Goal: Check status: Check status

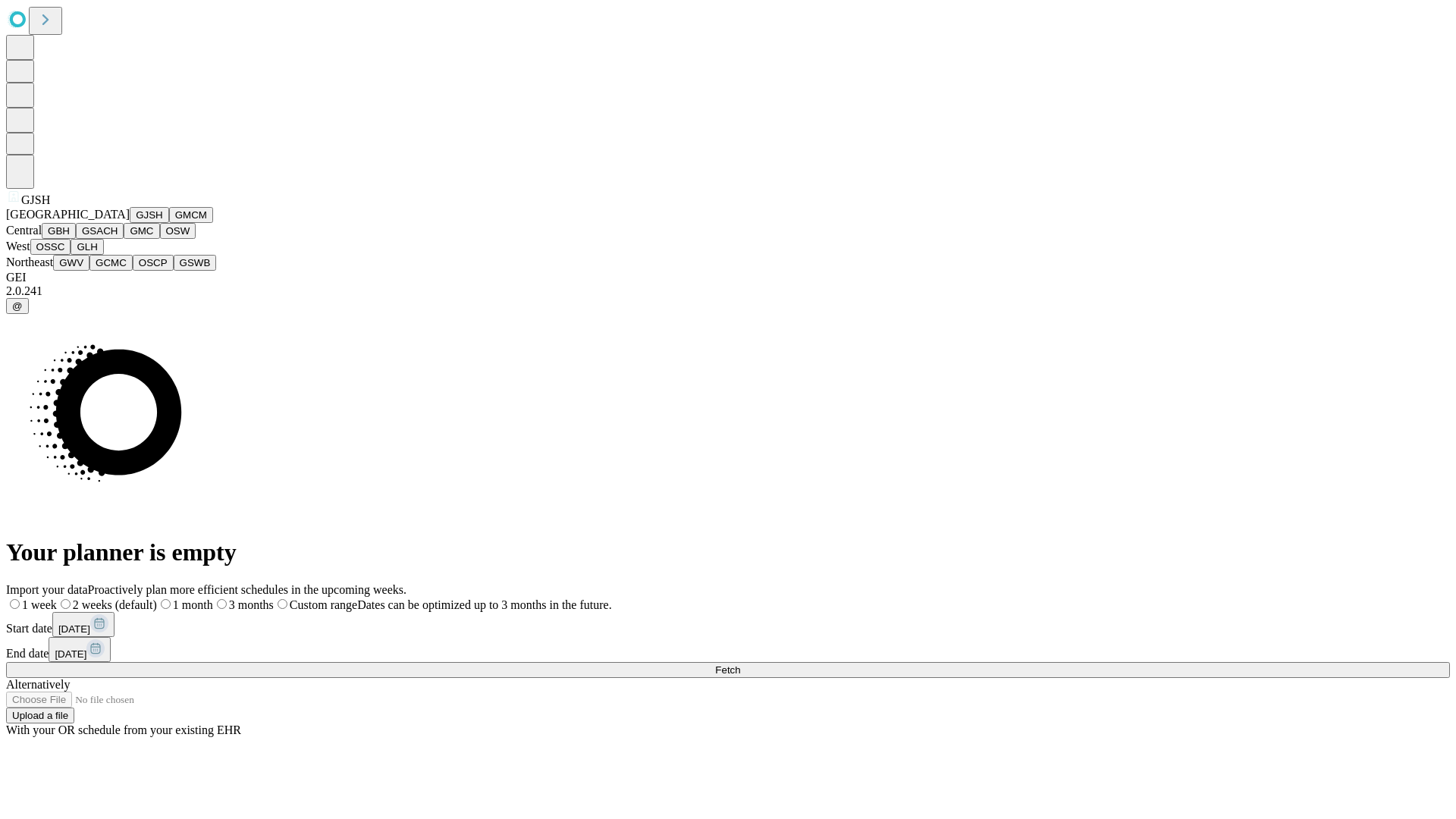
click at [130, 223] on button "GJSH" at bounding box center [149, 215] width 40 height 16
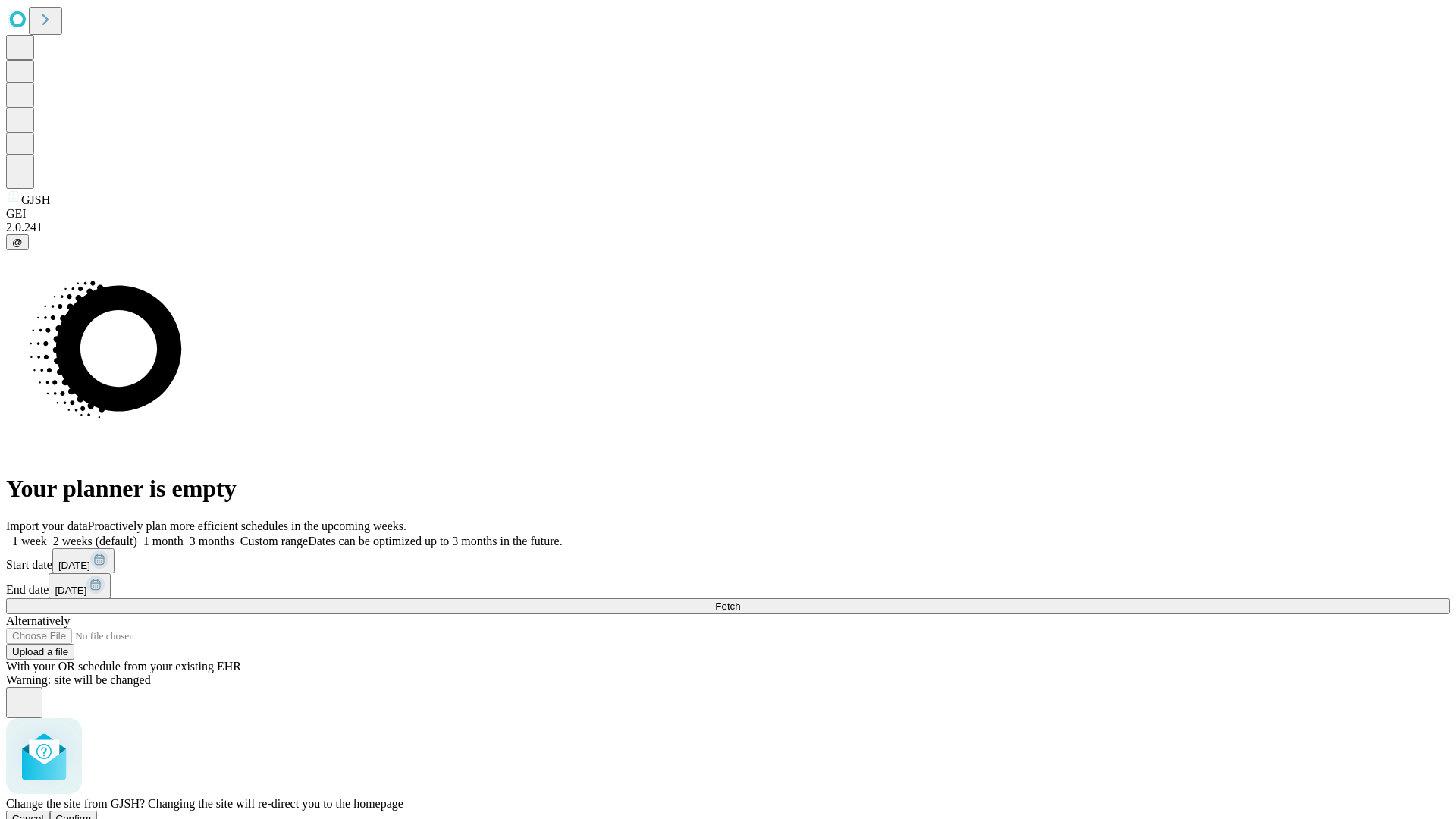
click at [92, 813] on span "Confirm" at bounding box center [74, 818] width 36 height 11
click at [184, 534] on label "1 month" at bounding box center [160, 541] width 46 height 13
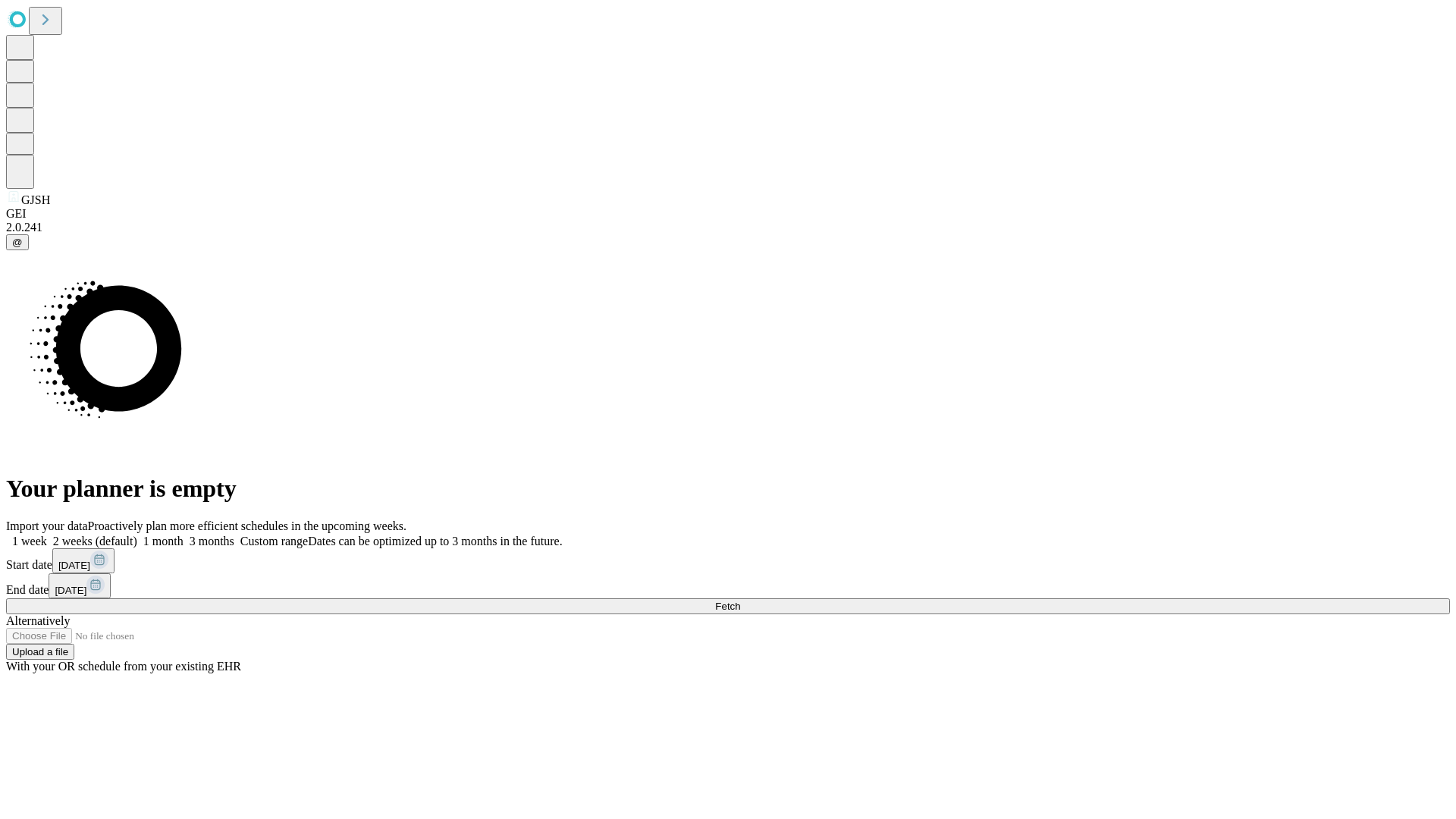
click at [741, 601] on span "Fetch" at bounding box center [728, 606] width 25 height 11
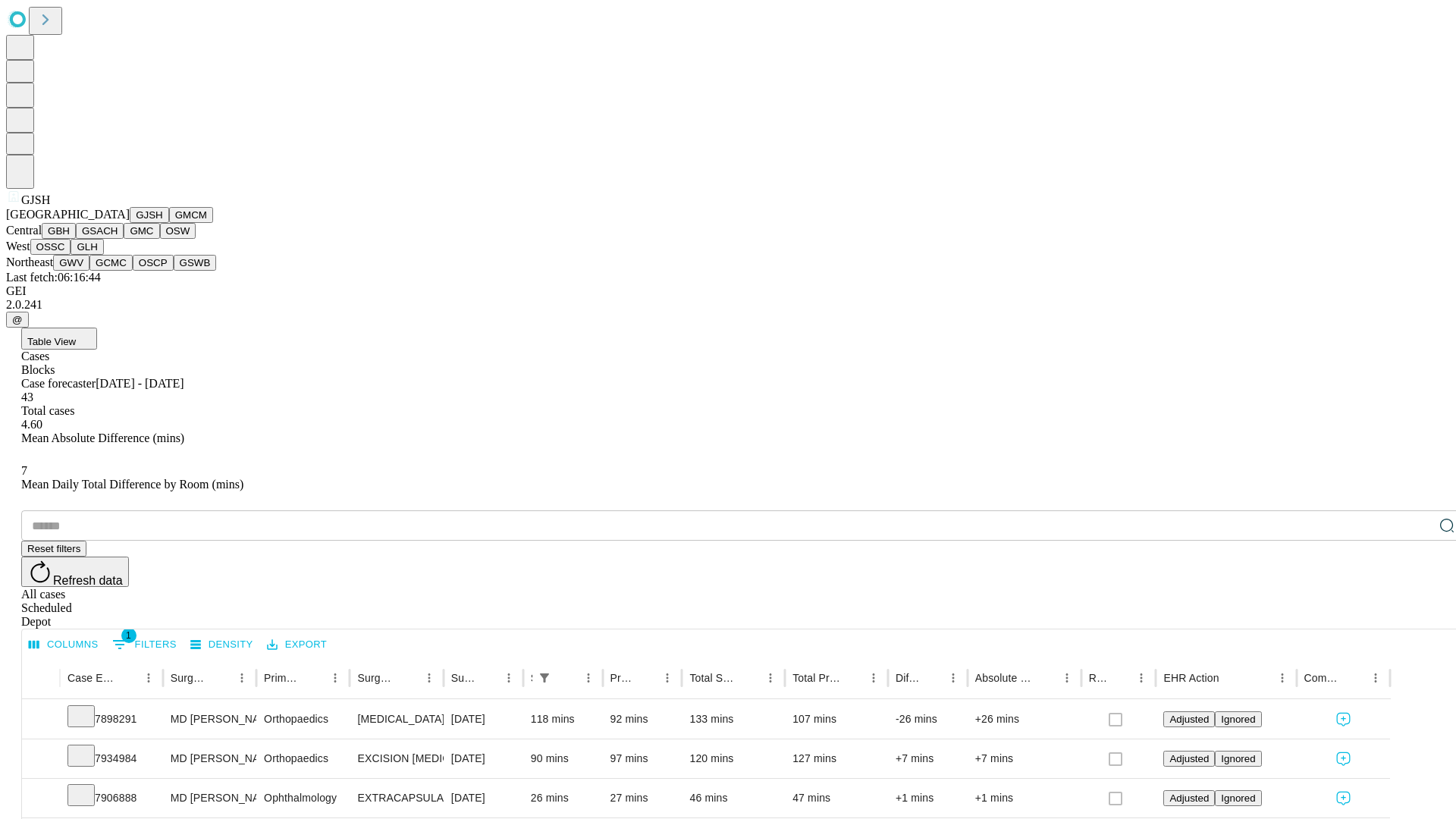
click at [169, 223] on button "GMCM" at bounding box center [191, 215] width 44 height 16
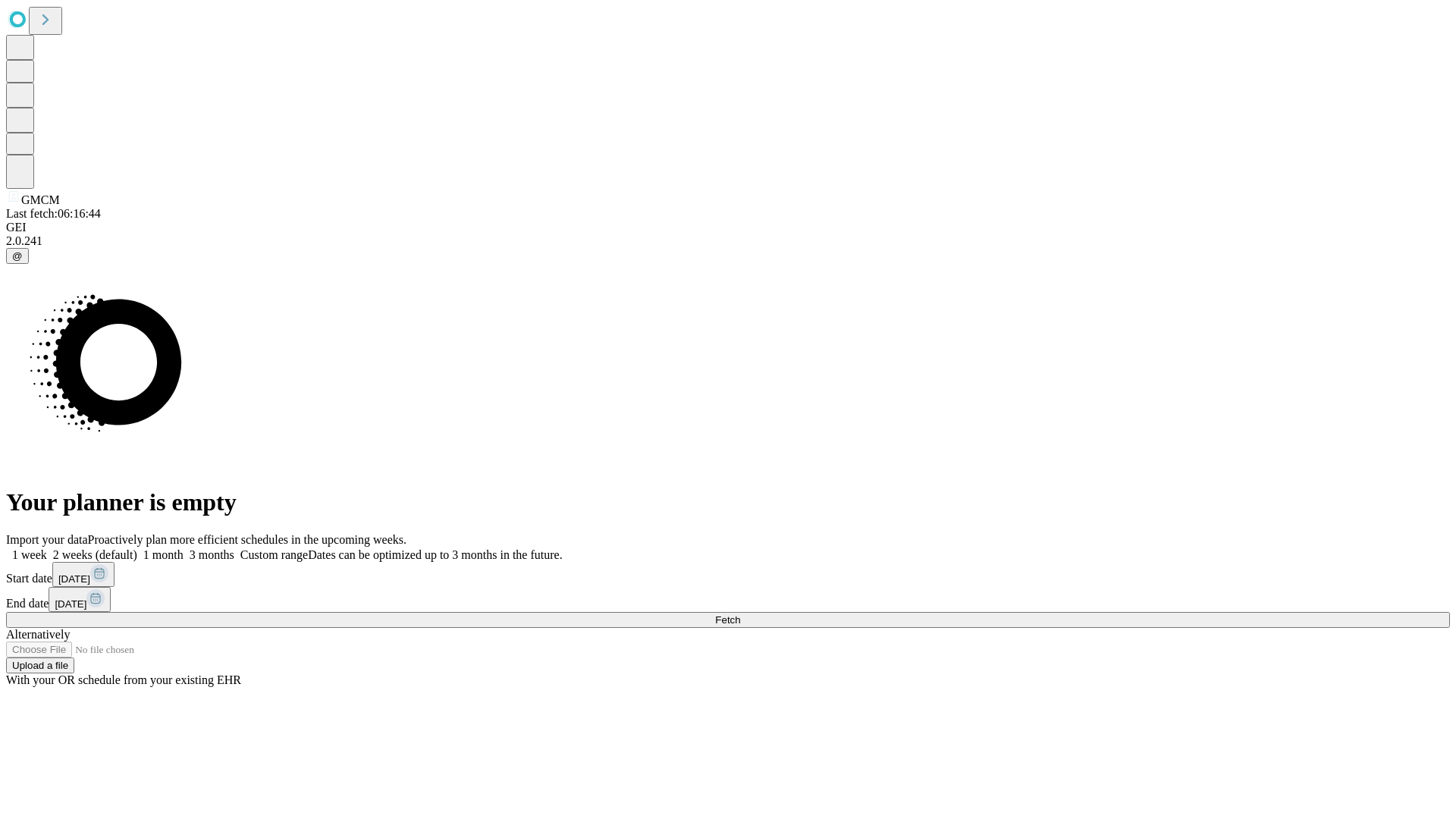
click at [741, 614] on span "Fetch" at bounding box center [728, 620] width 25 height 11
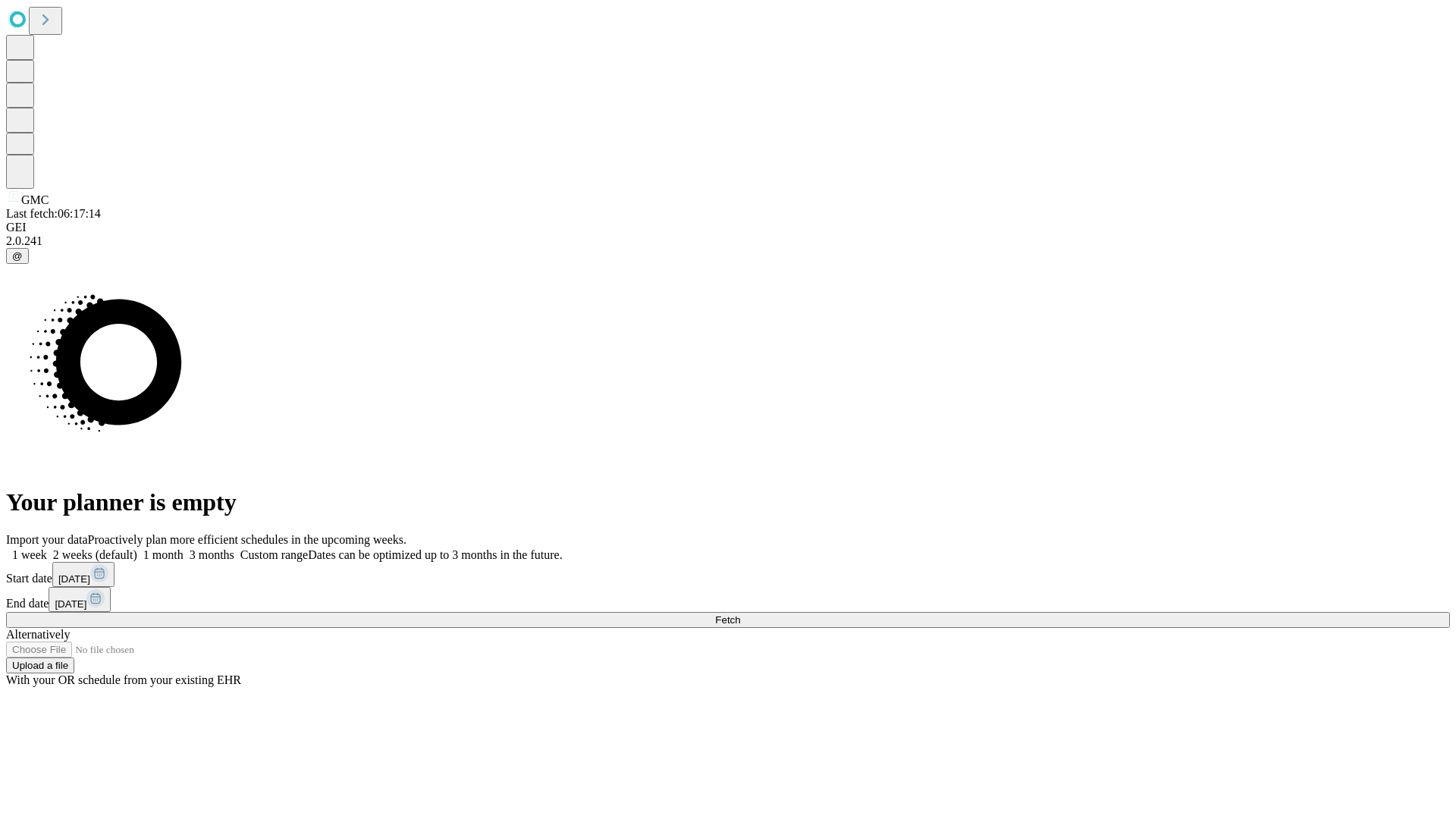
click at [184, 548] on label "1 month" at bounding box center [160, 554] width 46 height 13
click at [741, 614] on span "Fetch" at bounding box center [728, 620] width 25 height 11
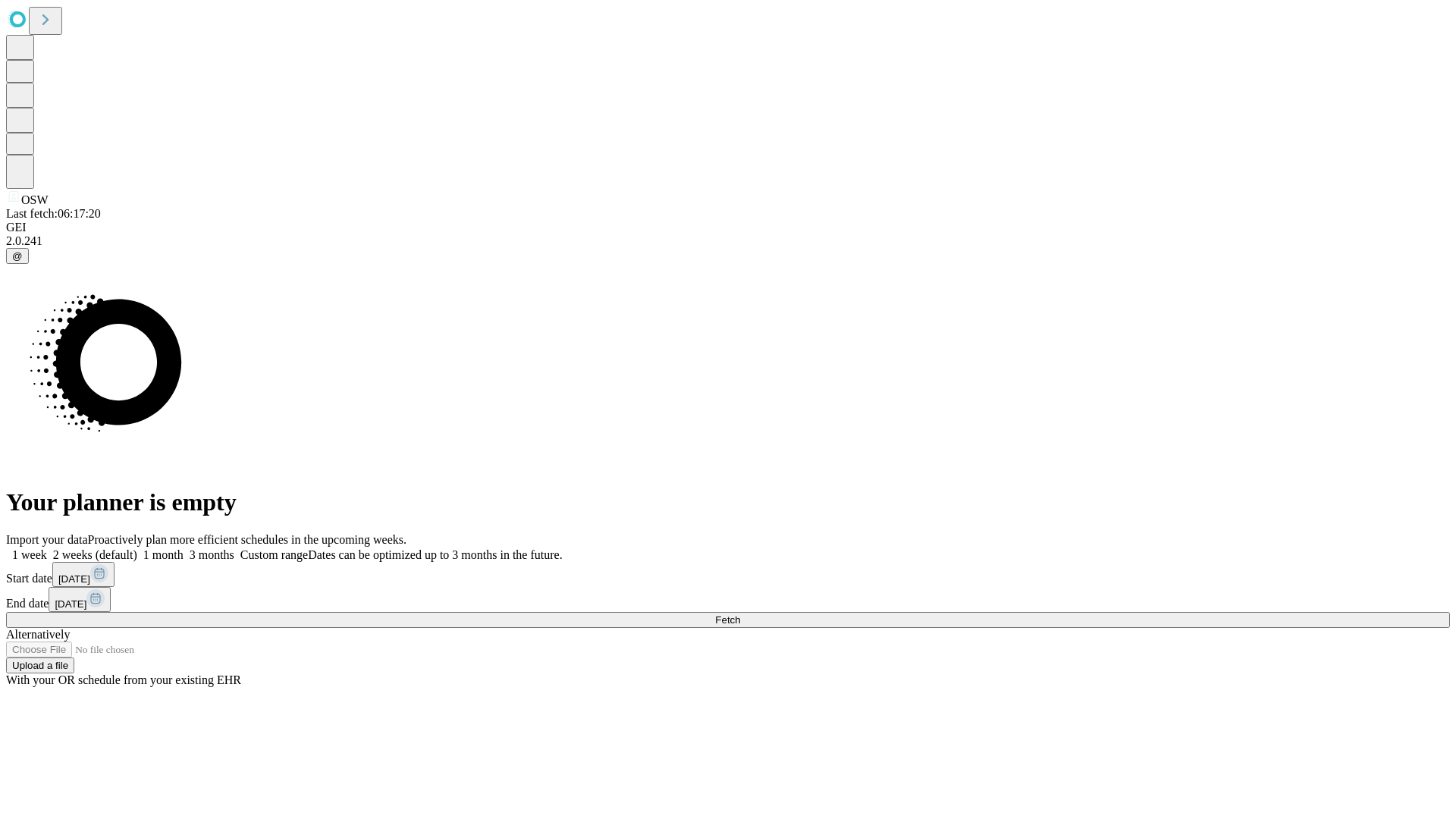
click at [184, 548] on label "1 month" at bounding box center [160, 554] width 46 height 13
click at [741, 614] on span "Fetch" at bounding box center [728, 620] width 25 height 11
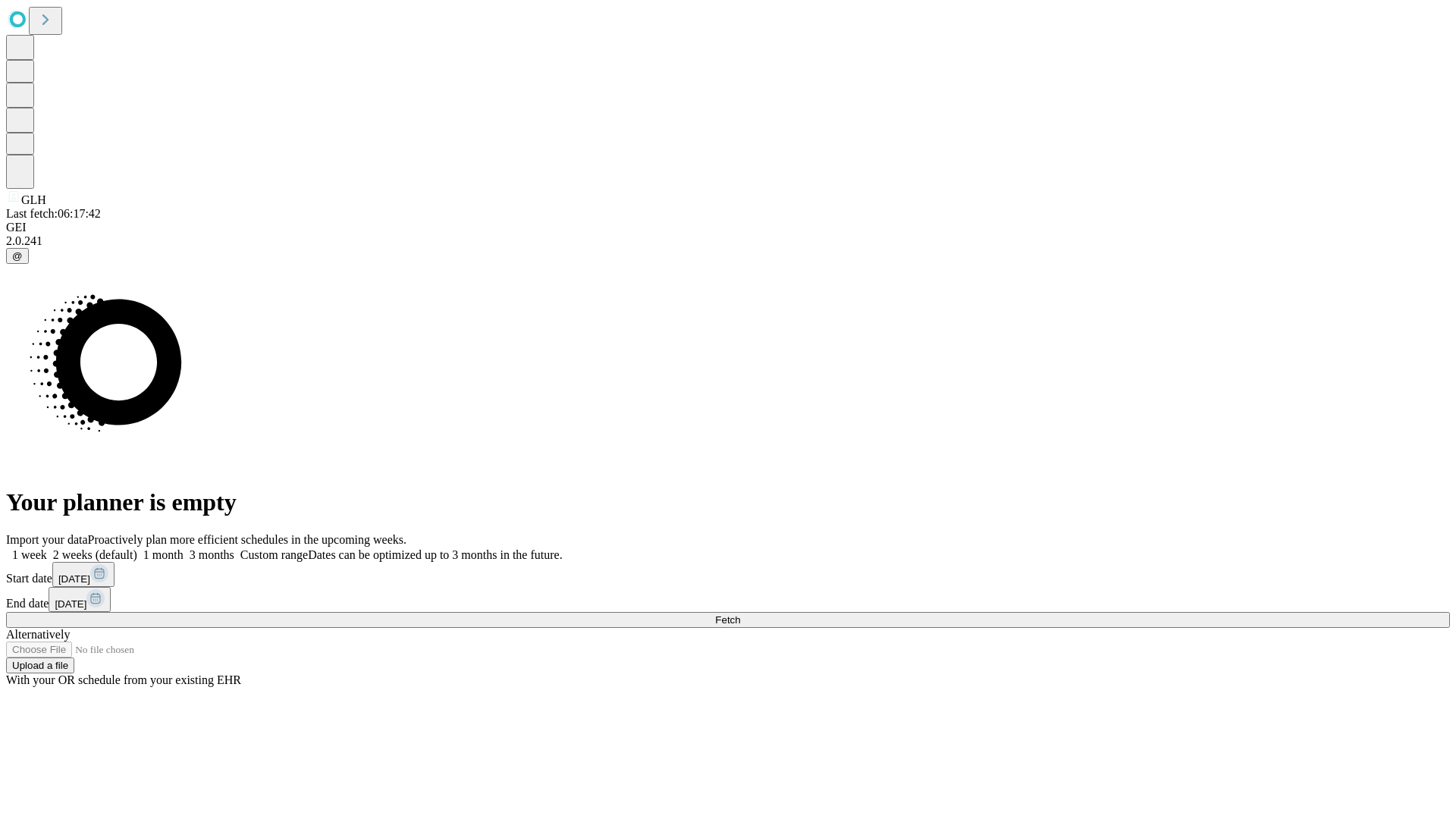
click at [184, 548] on label "1 month" at bounding box center [160, 554] width 46 height 13
click at [741, 614] on span "Fetch" at bounding box center [728, 620] width 25 height 11
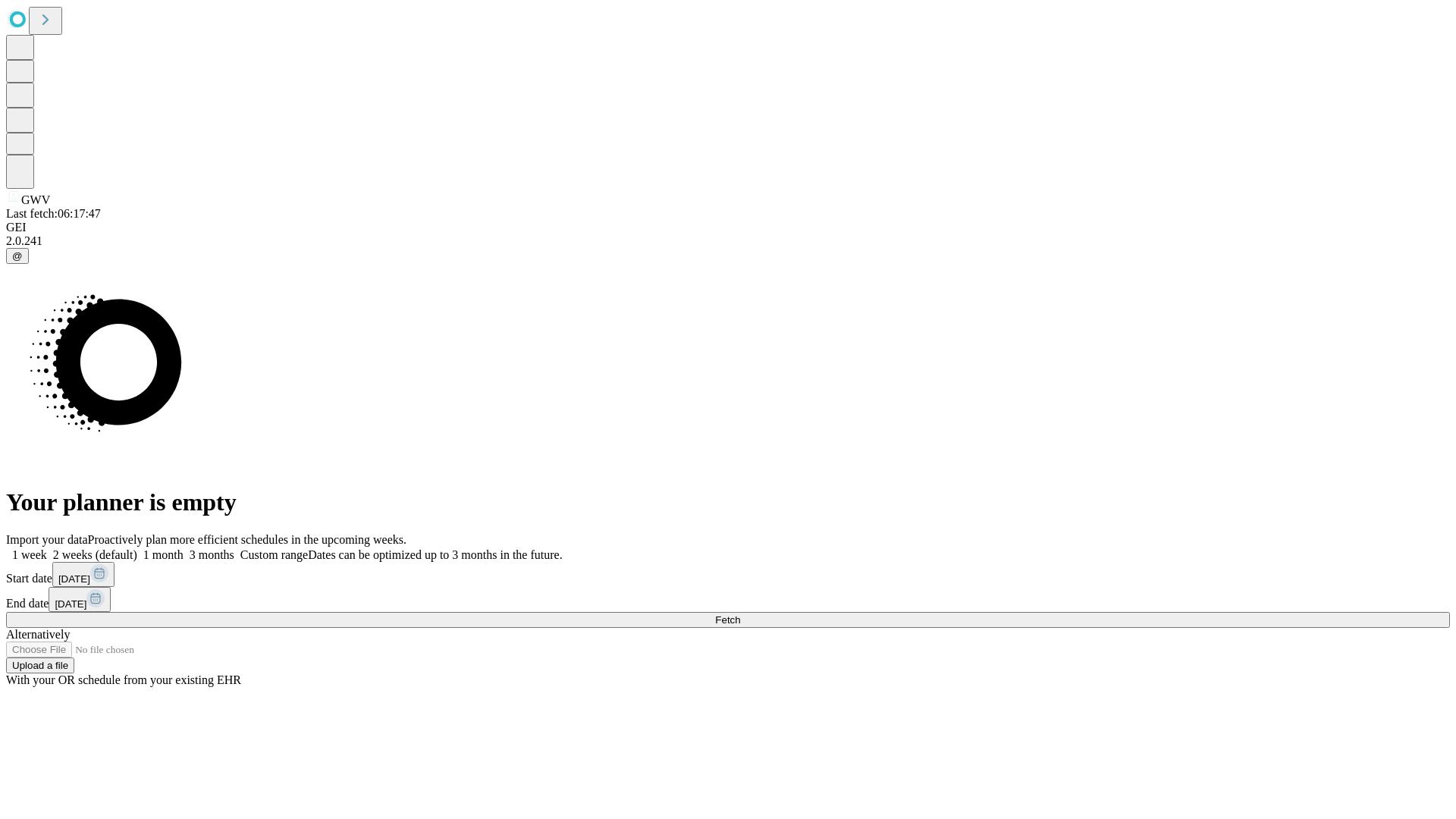
click at [184, 548] on label "1 month" at bounding box center [160, 554] width 46 height 13
click at [741, 614] on span "Fetch" at bounding box center [728, 620] width 25 height 11
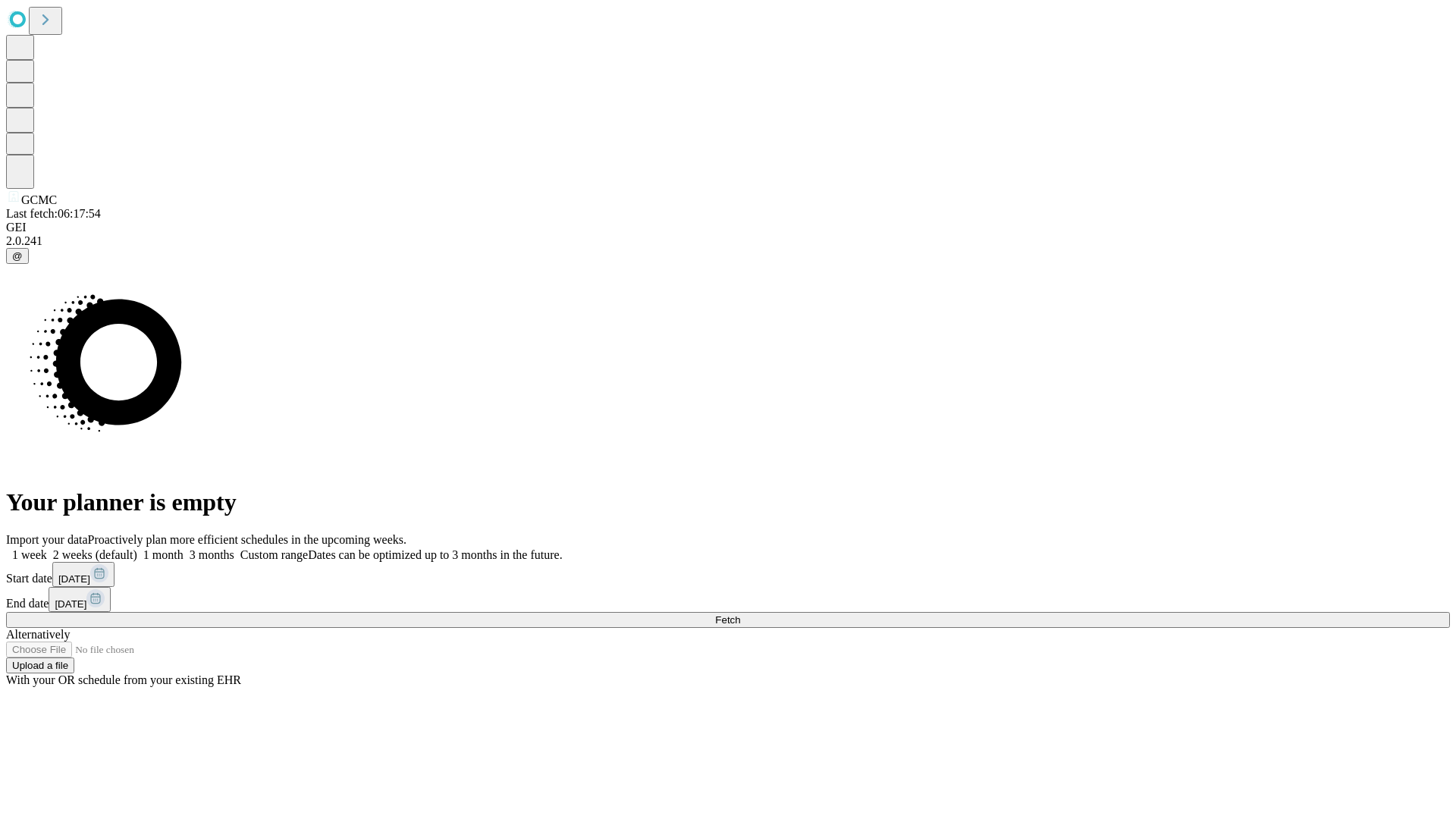
click at [184, 548] on label "1 month" at bounding box center [160, 554] width 46 height 13
click at [741, 614] on span "Fetch" at bounding box center [728, 620] width 25 height 11
